Goal: Transaction & Acquisition: Subscribe to service/newsletter

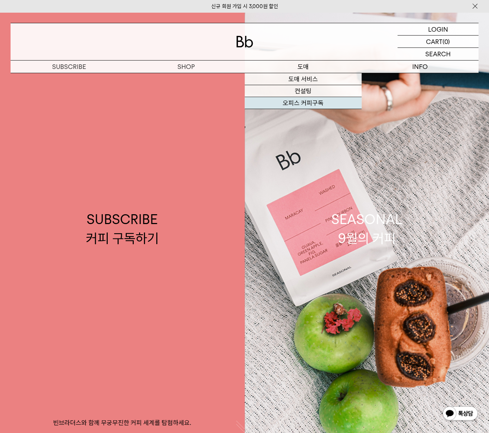
click at [305, 102] on link "오피스 커피구독" at bounding box center [303, 103] width 117 height 12
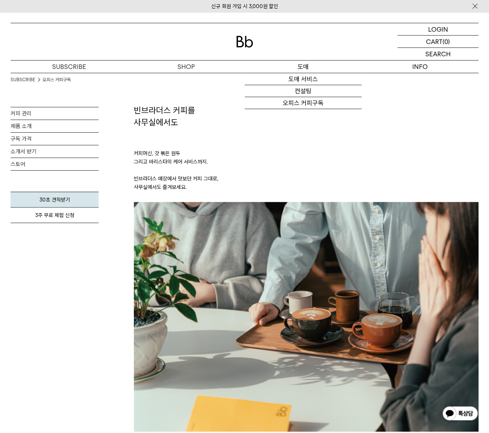
click at [303, 93] on link "컨설팅" at bounding box center [303, 91] width 117 height 12
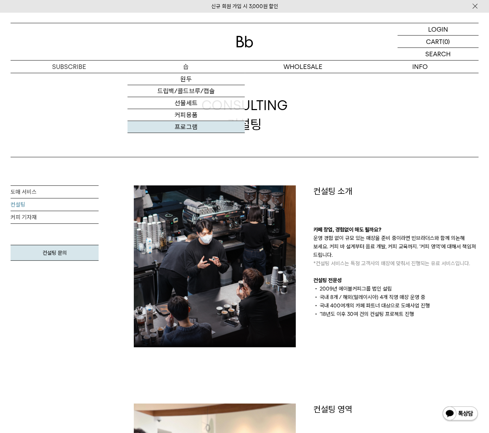
click at [180, 124] on link "프로그램" at bounding box center [185, 127] width 117 height 12
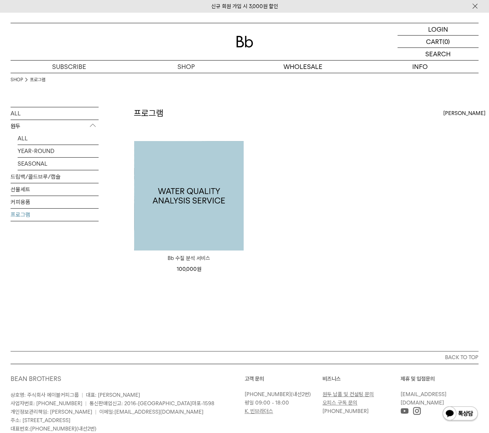
click at [187, 209] on img at bounding box center [188, 195] width 109 height 109
